Goal: Task Accomplishment & Management: Manage account settings

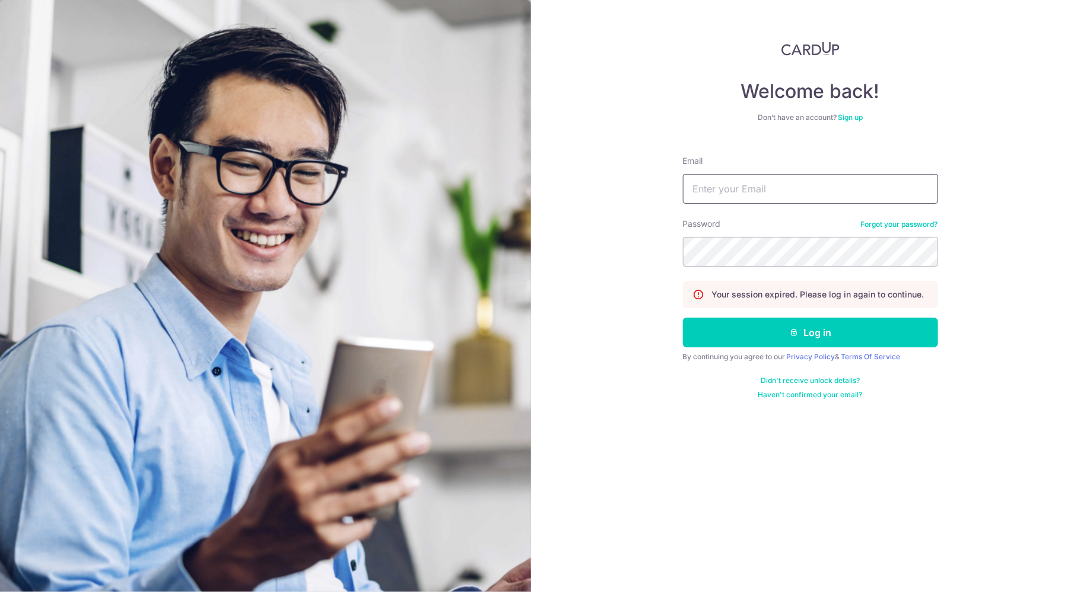
click at [812, 185] on input "Email" at bounding box center [810, 189] width 255 height 30
type input "[EMAIL_ADDRESS][DOMAIN_NAME]"
click at [683, 318] on button "Log in" at bounding box center [810, 333] width 255 height 30
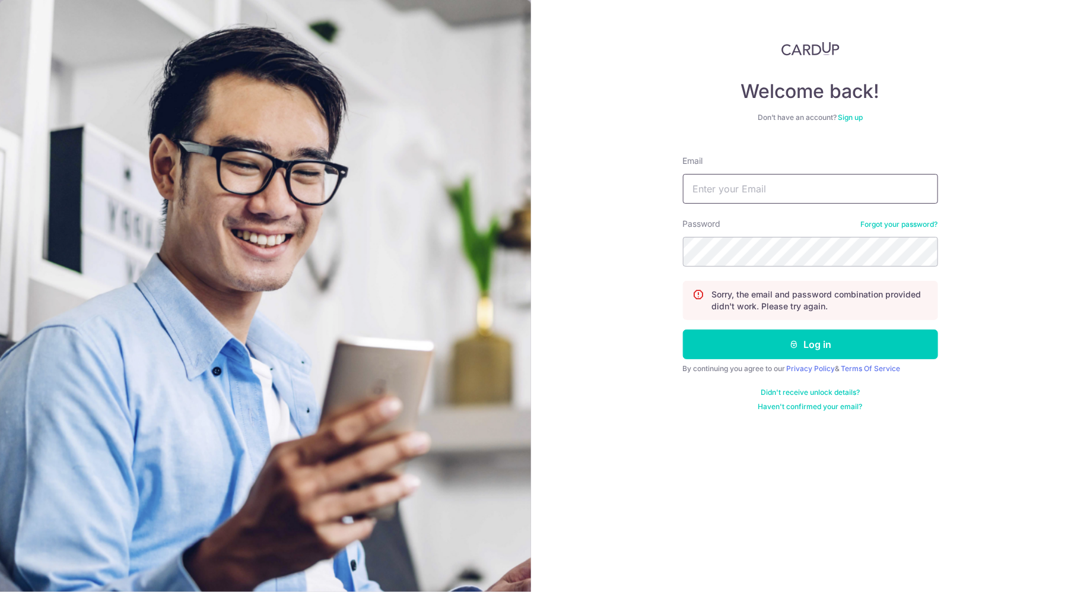
click at [757, 191] on input "Email" at bounding box center [810, 189] width 255 height 30
type input "[EMAIL_ADDRESS][DOMAIN_NAME]"
click at [683, 329] on button "Log in" at bounding box center [810, 344] width 255 height 30
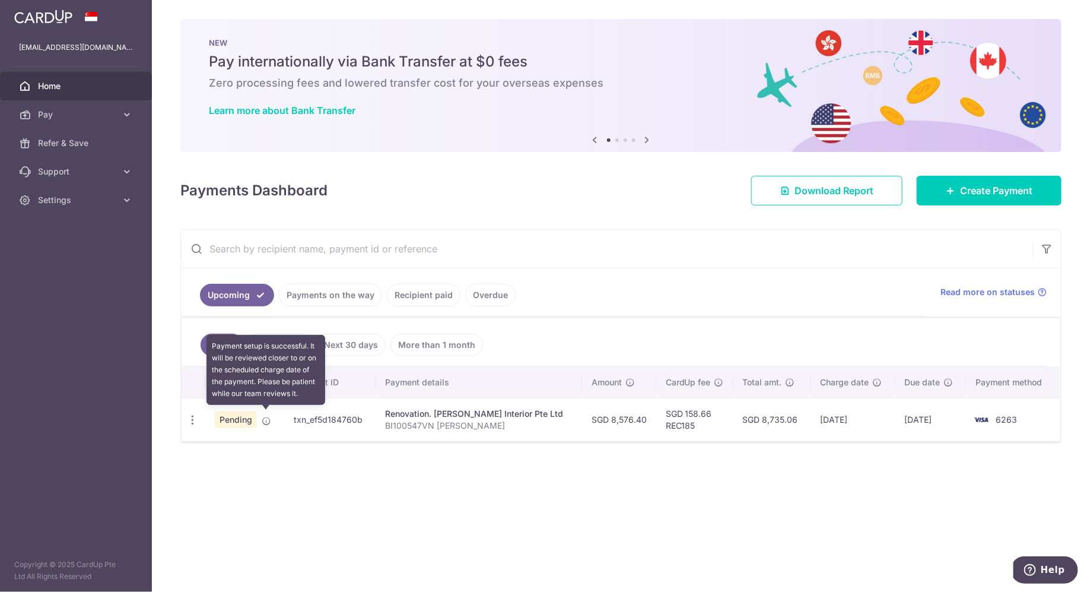
click at [262, 419] on icon at bounding box center [266, 420] width 9 height 9
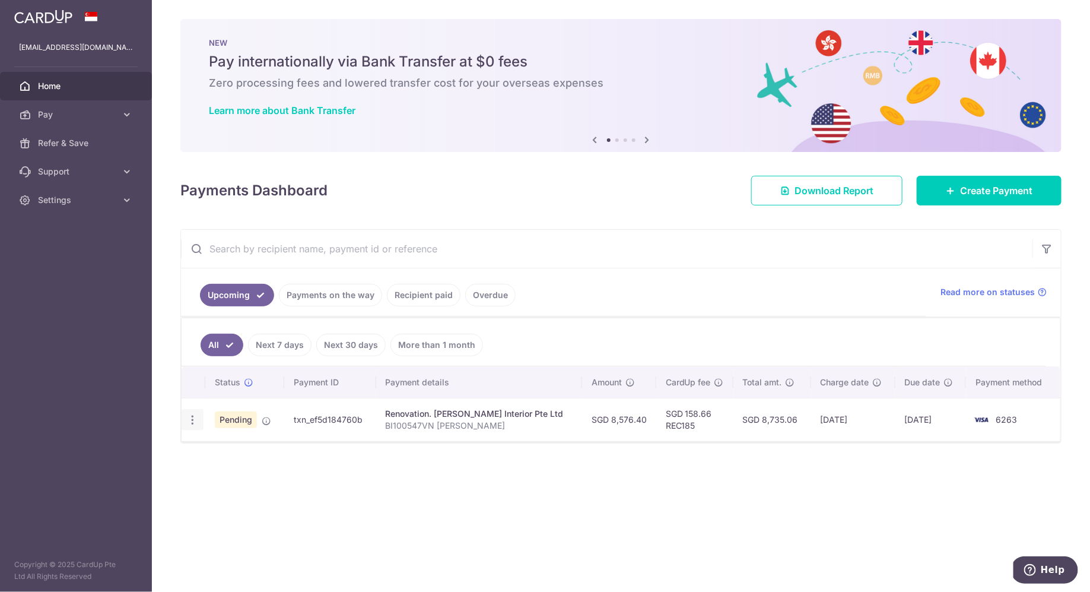
click at [197, 414] on icon "button" at bounding box center [192, 420] width 12 height 12
click at [221, 445] on span "Update payment" at bounding box center [255, 452] width 81 height 14
radio input "true"
type input "8,576.40"
type input "[DATE]"
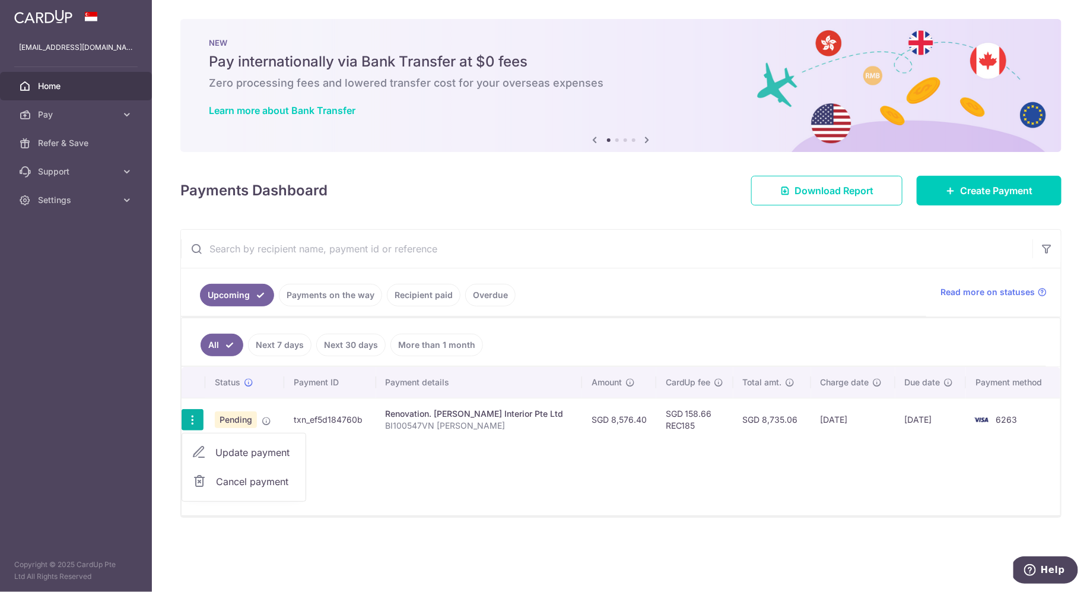
type input "BI100547VN [PERSON_NAME]"
type input "30% commencement and 1st milestone"
type input "REC185"
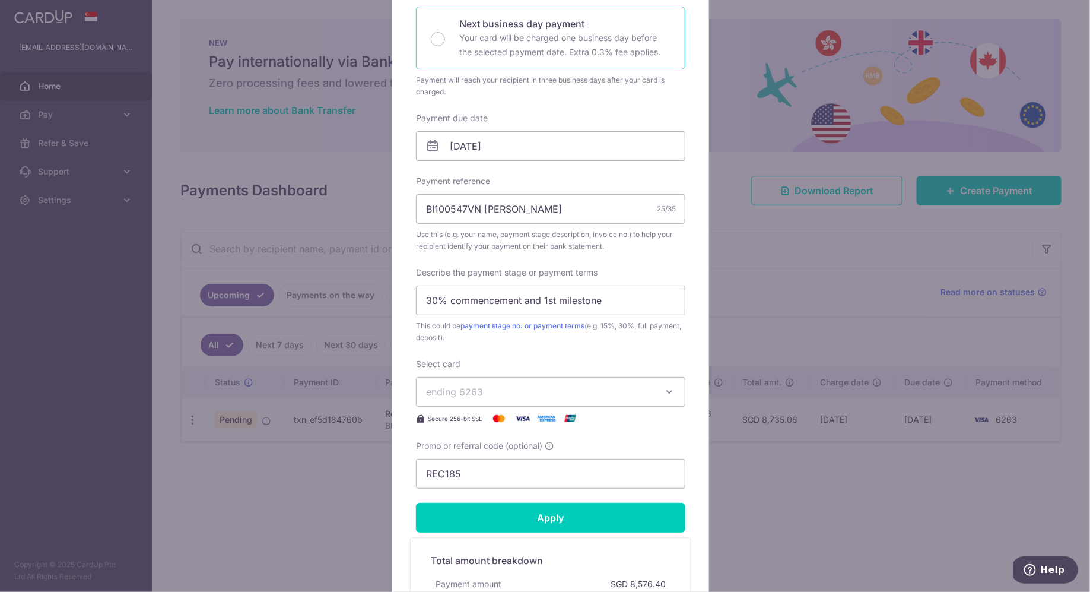
scroll to position [274, 0]
click at [513, 151] on input "[DATE]" at bounding box center [551, 146] width 270 height 30
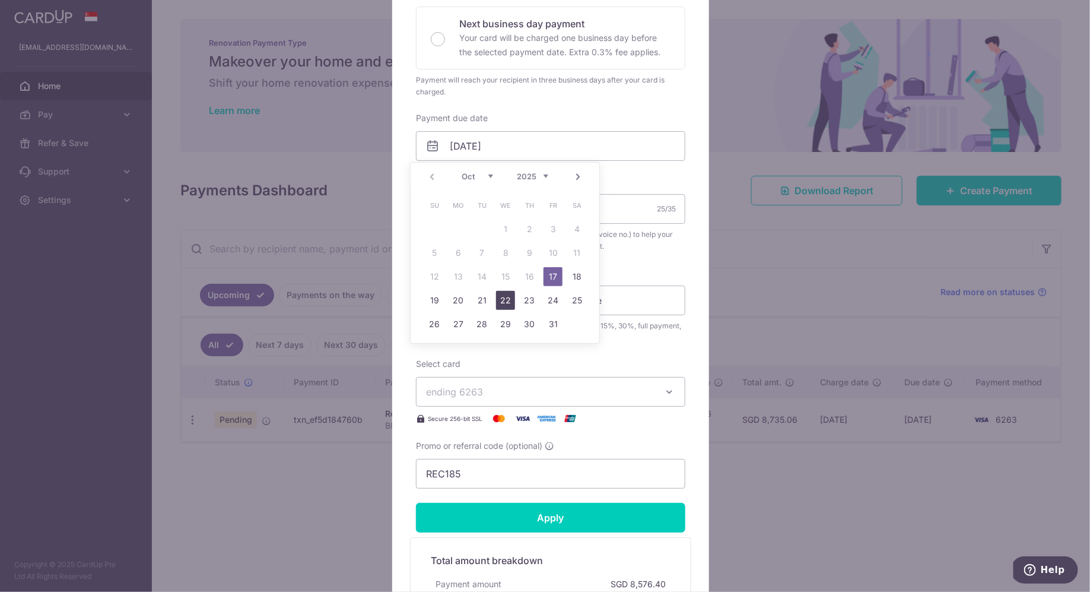
click at [504, 298] on link "22" at bounding box center [505, 300] width 19 height 19
type input "[DATE]"
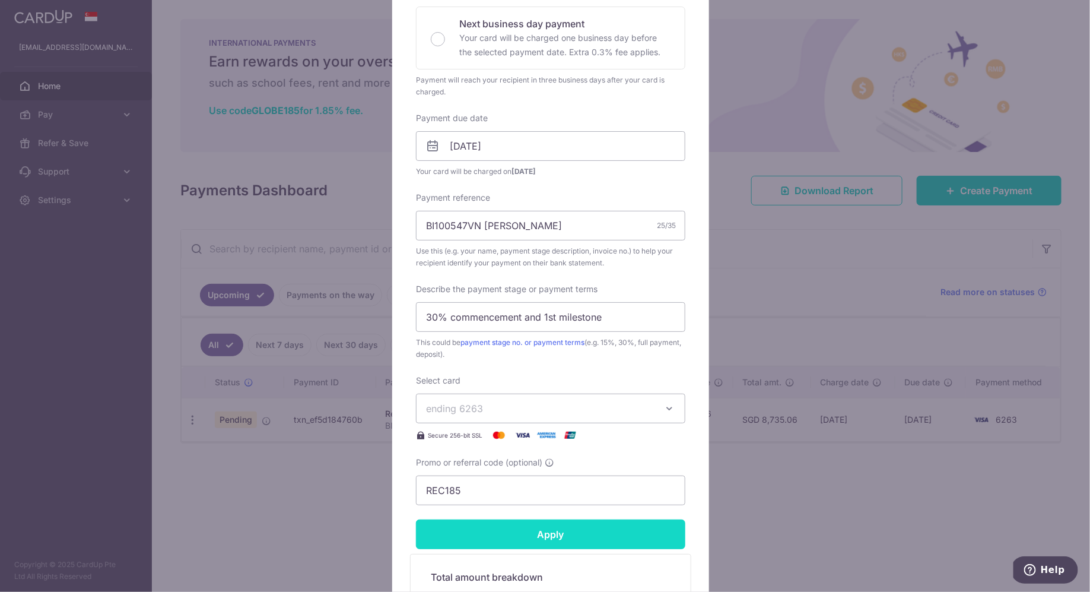
click at [623, 531] on input "Apply" at bounding box center [551, 534] width 270 height 30
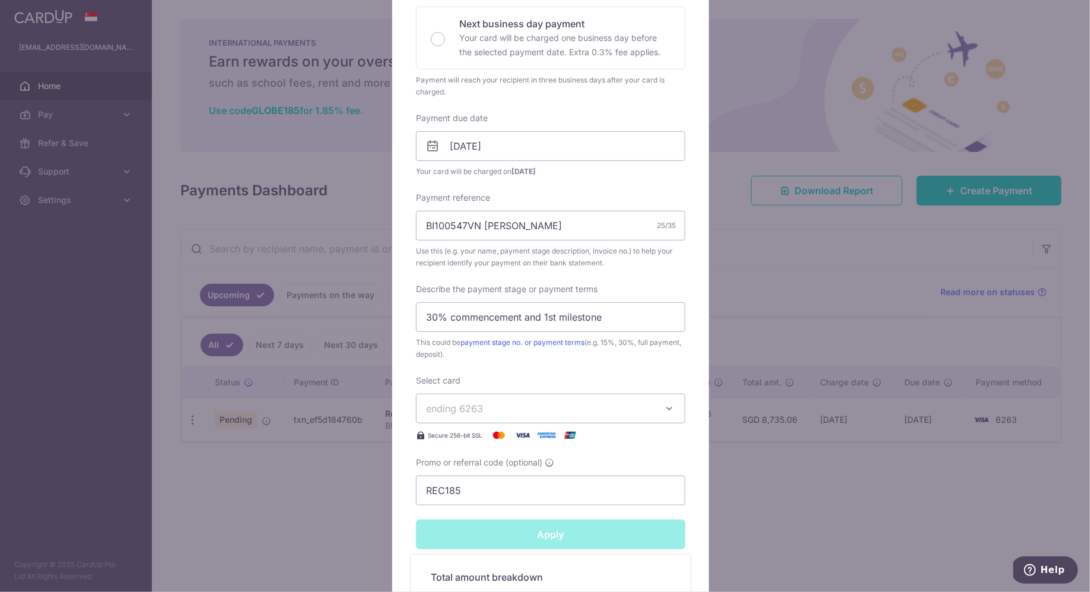
type input "Successfully Applied"
click at [806, 497] on div "Edit payment By clicking apply, you will make changes to all payments to [PERSO…" at bounding box center [545, 296] width 1090 height 592
